Goal: Task Accomplishment & Management: Use online tool/utility

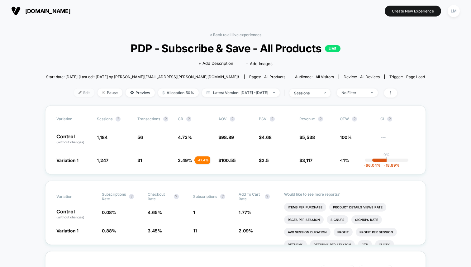
click at [77, 90] on span "Edit" at bounding box center [84, 93] width 21 height 8
